Goal: Task Accomplishment & Management: Use online tool/utility

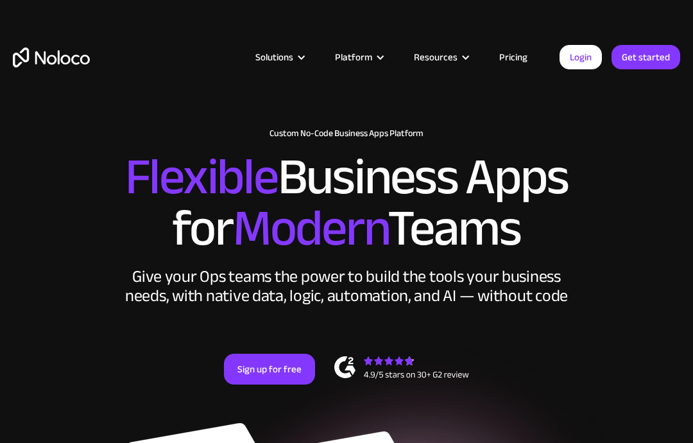
click at [588, 64] on link "Login" at bounding box center [581, 57] width 42 height 24
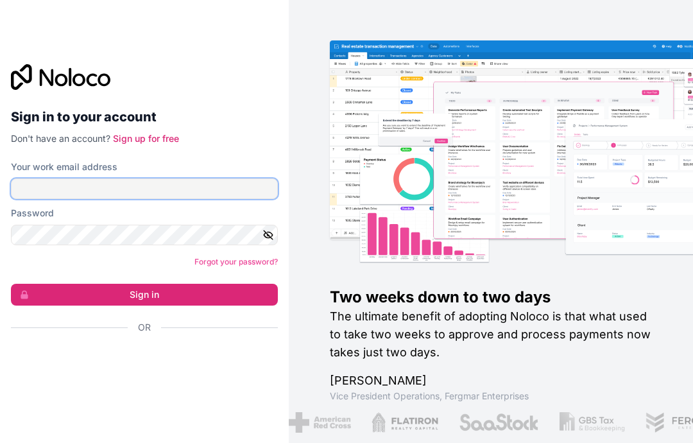
click at [58, 184] on input "Your work email address" at bounding box center [144, 188] width 267 height 21
type input "info@neatfleetboston.com"
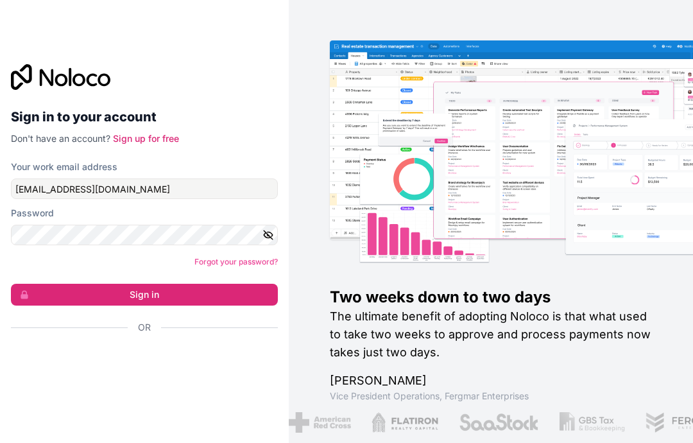
click at [97, 291] on button "Sign in" at bounding box center [144, 295] width 267 height 22
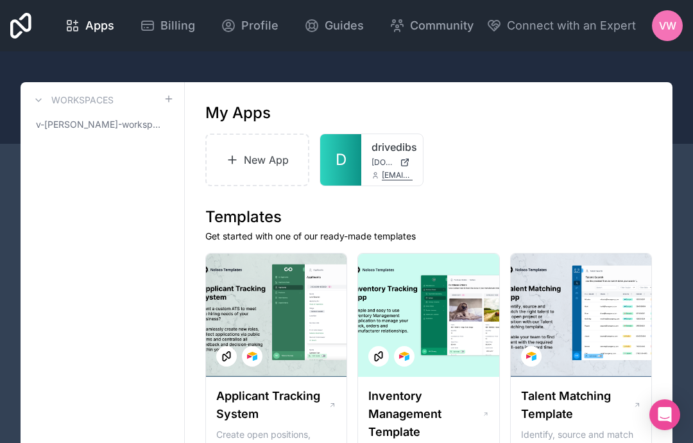
click at [0, 0] on div at bounding box center [0, 0] width 0 height 0
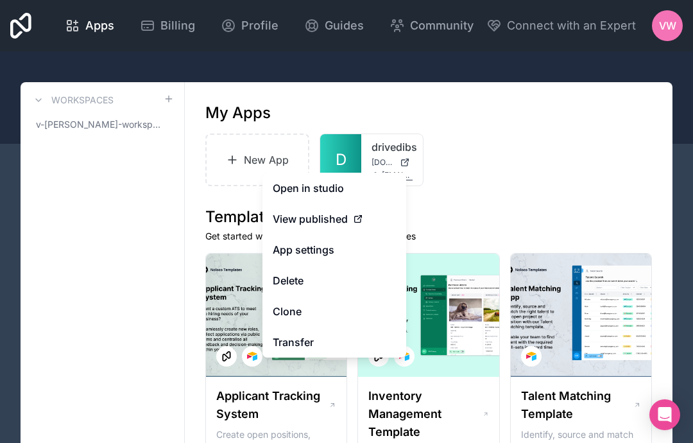
click at [332, 185] on link "Open in studio" at bounding box center [335, 188] width 144 height 31
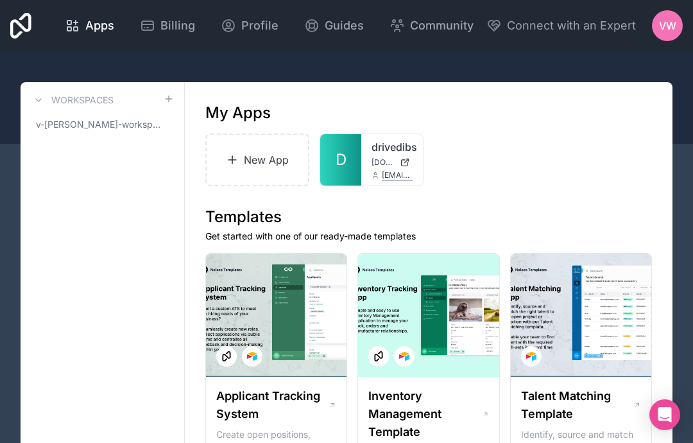
click at [0, 0] on icon at bounding box center [0, 0] width 0 height 0
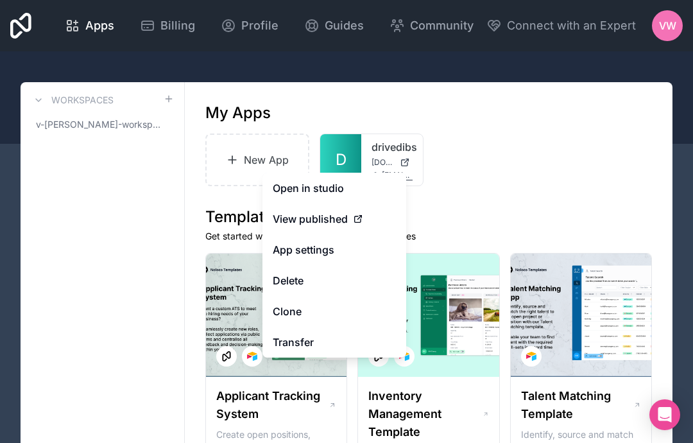
click at [362, 187] on link "Open in studio" at bounding box center [335, 188] width 144 height 31
